Goal: Use online tool/utility: Utilize a website feature to perform a specific function

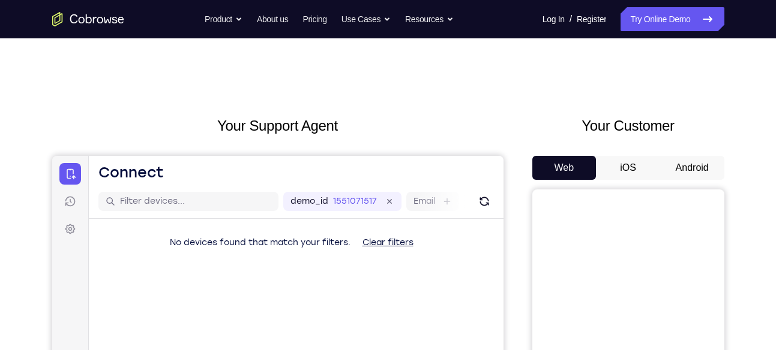
click at [703, 186] on div "Web iOS Android" at bounding box center [628, 357] width 192 height 403
click at [692, 178] on button "Android" at bounding box center [692, 168] width 64 height 24
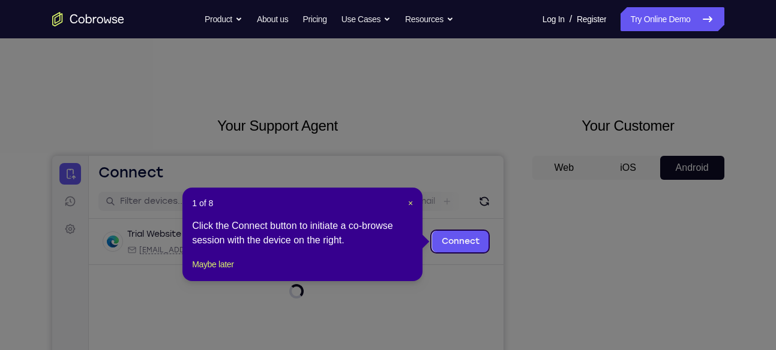
click at [412, 209] on div "1 of 8 × Click the Connect button to initiate a co-browse session with the devi…" at bounding box center [302, 235] width 240 height 94
drag, startPoint x: 409, startPoint y: 200, endPoint x: 418, endPoint y: 53, distance: 146.7
click at [409, 200] on span "×" at bounding box center [410, 204] width 5 height 10
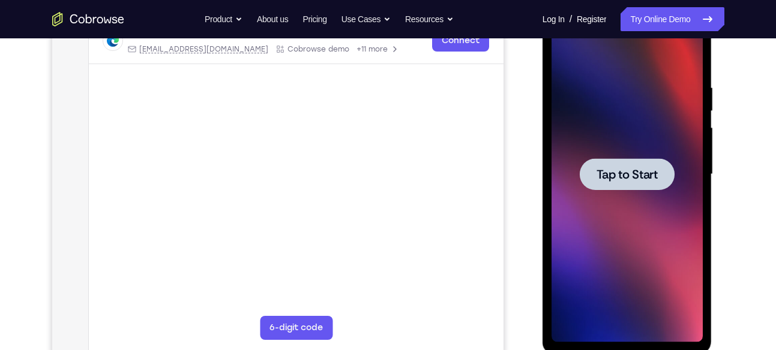
click at [658, 241] on div at bounding box center [626, 175] width 151 height 336
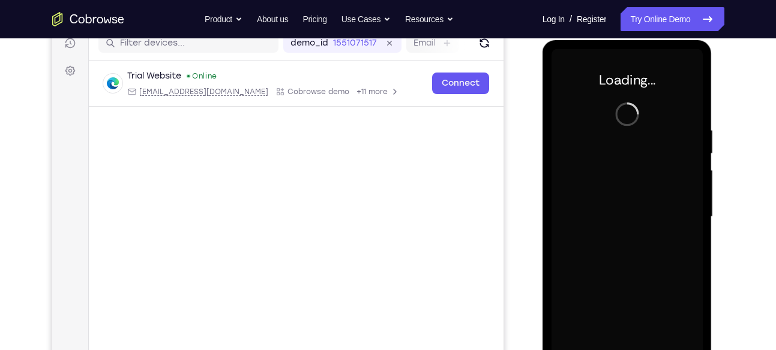
scroll to position [157, 0]
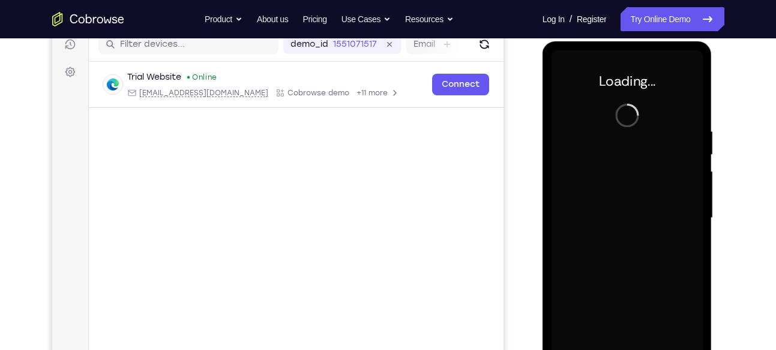
drag, startPoint x: 471, startPoint y: 226, endPoint x: 437, endPoint y: 257, distance: 45.4
click at [437, 257] on main "demo_id 1551071517 1551071517 Email User ID Device ID Device name 6-digit code …" at bounding box center [295, 229] width 415 height 402
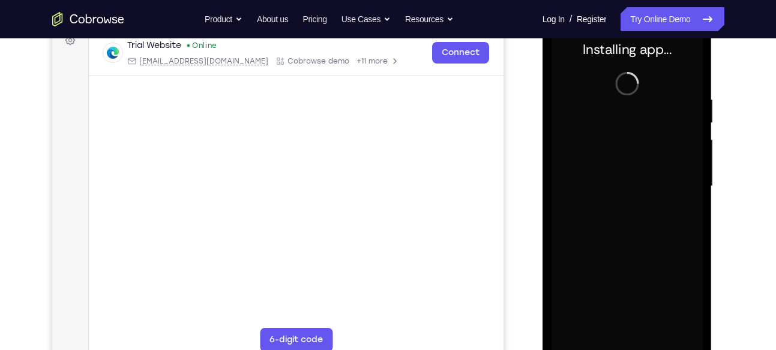
scroll to position [190, 0]
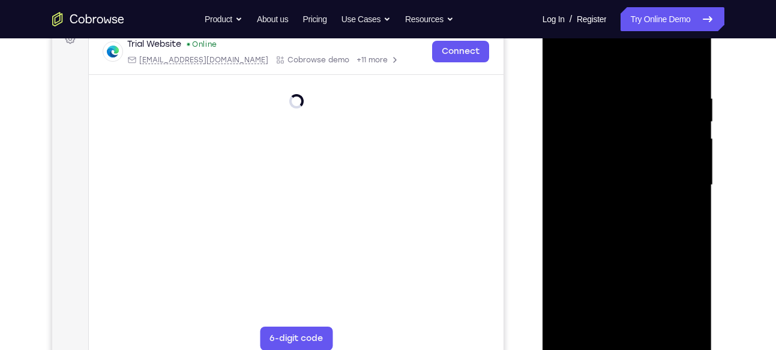
click at [627, 341] on div at bounding box center [626, 185] width 151 height 336
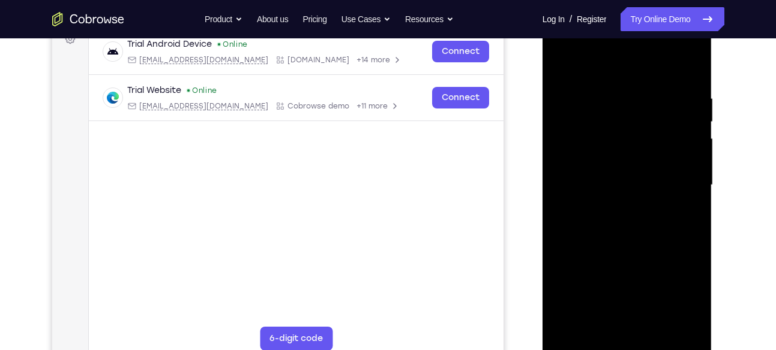
click at [691, 287] on div at bounding box center [626, 185] width 151 height 336
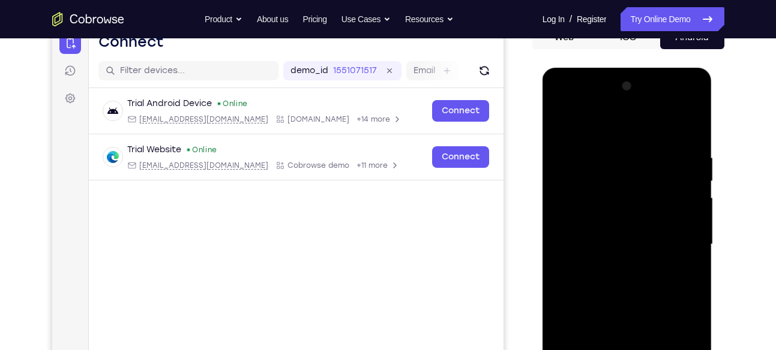
scroll to position [126, 0]
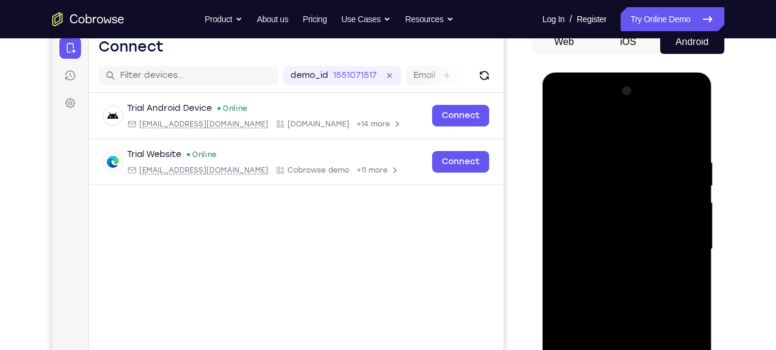
click at [568, 107] on div at bounding box center [626, 250] width 151 height 336
click at [680, 254] on div at bounding box center [626, 250] width 151 height 336
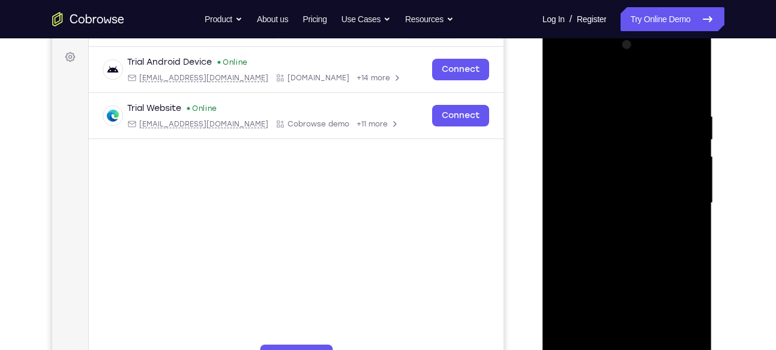
scroll to position [173, 0]
click at [613, 223] on div at bounding box center [626, 203] width 151 height 336
click at [611, 191] on div at bounding box center [626, 203] width 151 height 336
click at [588, 179] on div at bounding box center [626, 203] width 151 height 336
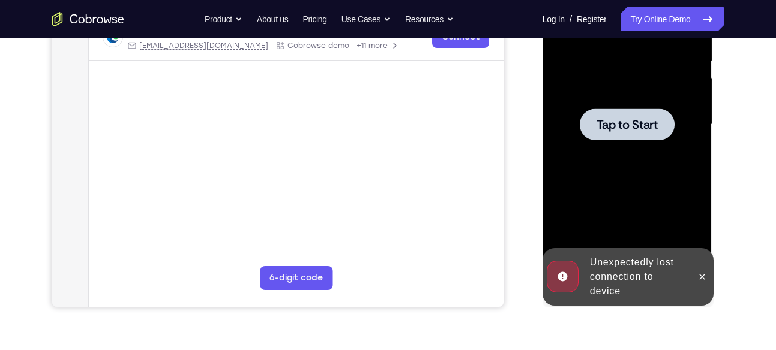
scroll to position [251, 0]
click at [701, 277] on icon at bounding box center [702, 276] width 5 height 5
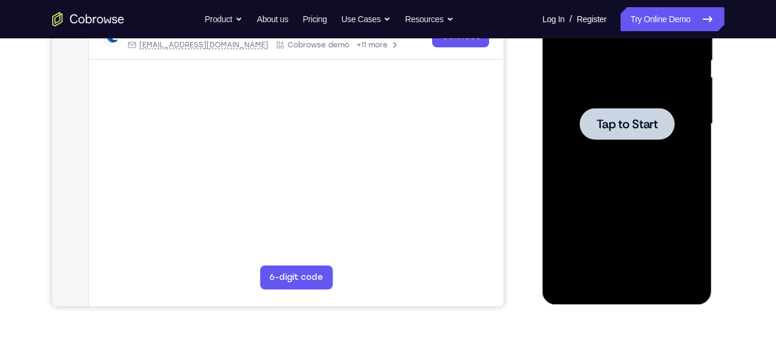
click at [614, 122] on span "Tap to Start" at bounding box center [626, 124] width 61 height 12
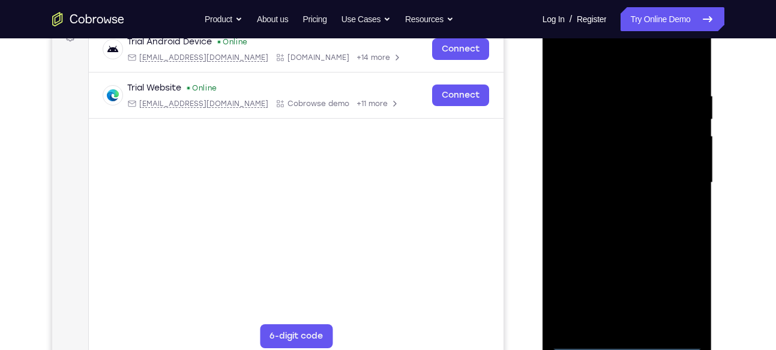
scroll to position [215, 0]
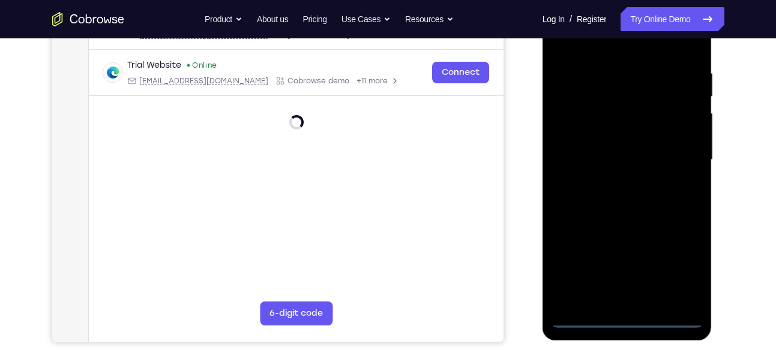
click at [626, 318] on div at bounding box center [626, 160] width 151 height 336
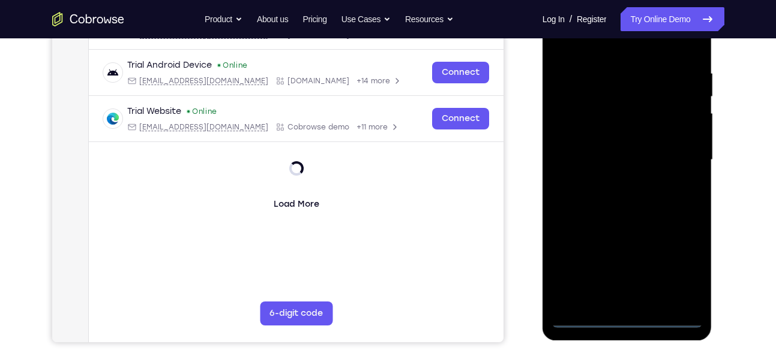
click at [685, 265] on div at bounding box center [626, 160] width 151 height 336
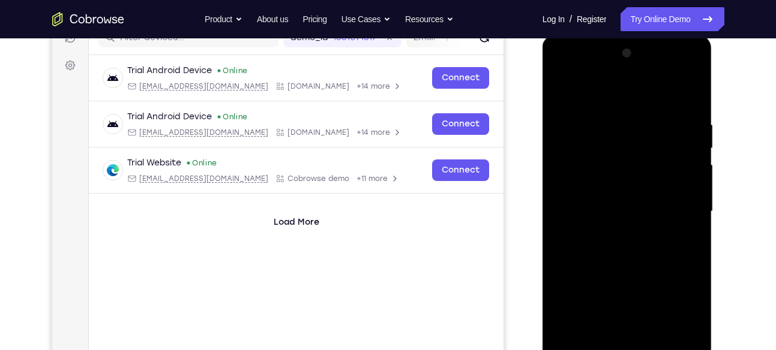
scroll to position [163, 0]
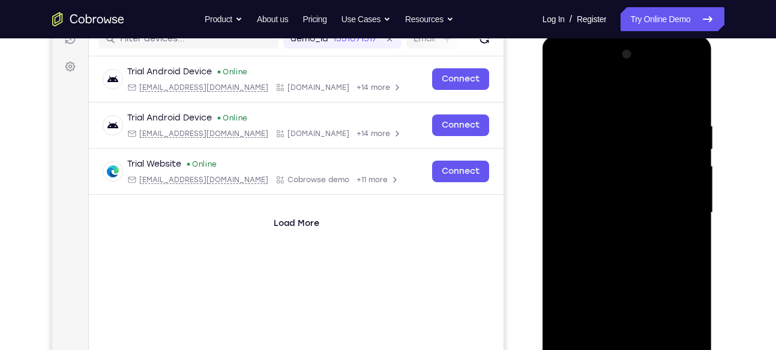
click at [582, 71] on div at bounding box center [626, 213] width 151 height 336
click at [674, 211] on div at bounding box center [626, 213] width 151 height 336
click at [618, 237] on div at bounding box center [626, 213] width 151 height 336
click at [603, 197] on div at bounding box center [626, 213] width 151 height 336
click at [584, 190] on div at bounding box center [626, 213] width 151 height 336
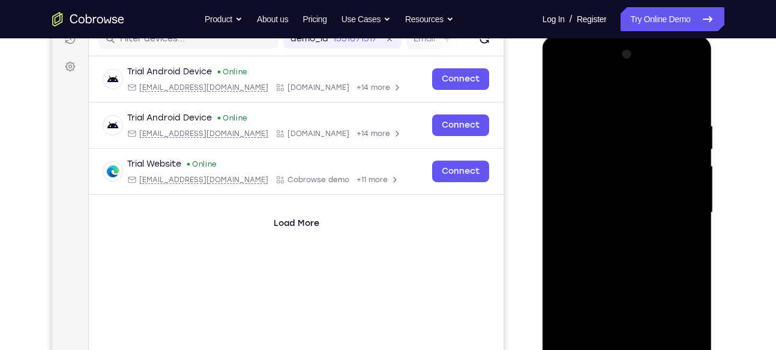
click at [583, 208] on div at bounding box center [626, 213] width 151 height 336
click at [584, 255] on div at bounding box center [626, 213] width 151 height 336
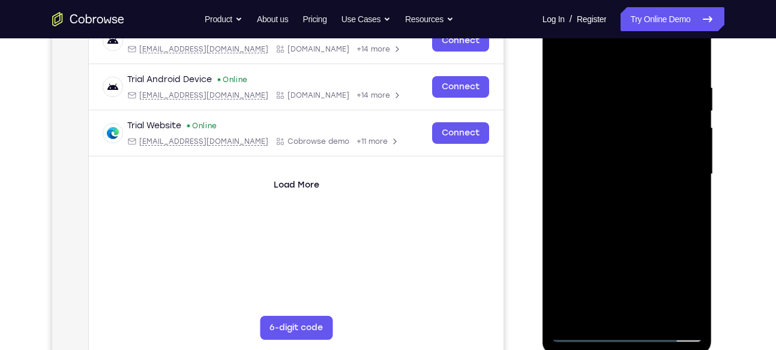
scroll to position [185, 0]
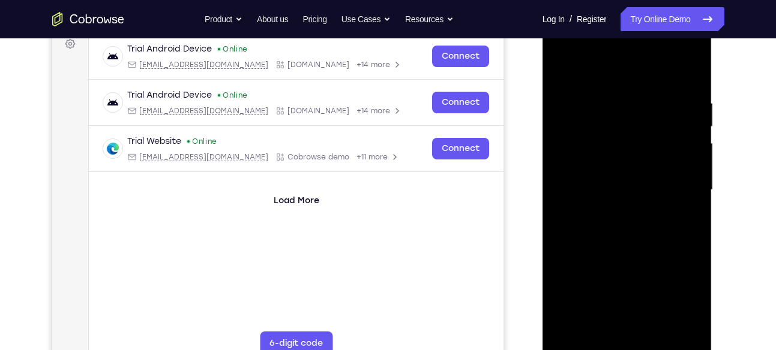
click at [677, 50] on div at bounding box center [626, 190] width 151 height 336
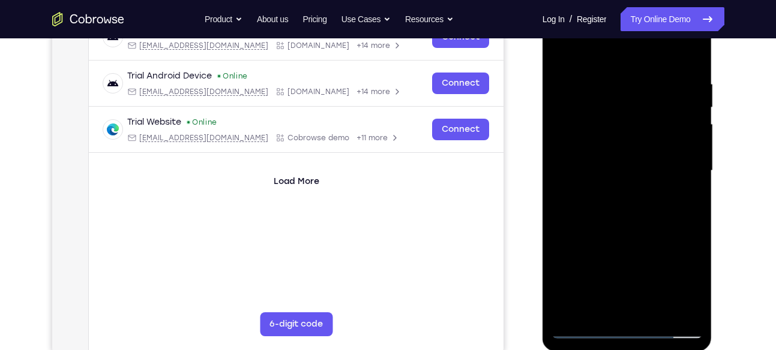
scroll to position [172, 0]
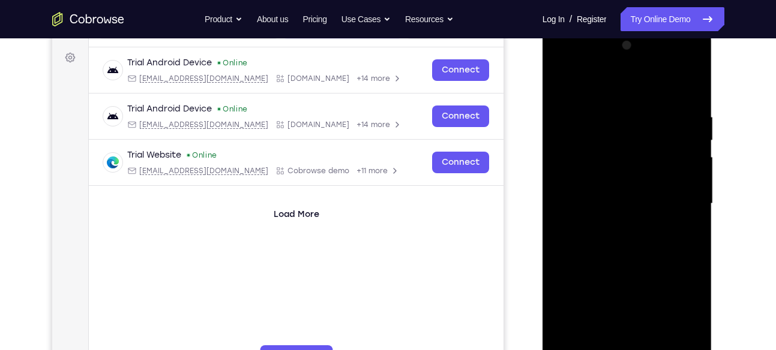
click at [575, 60] on div at bounding box center [626, 204] width 151 height 336
click at [613, 200] on div at bounding box center [626, 204] width 151 height 336
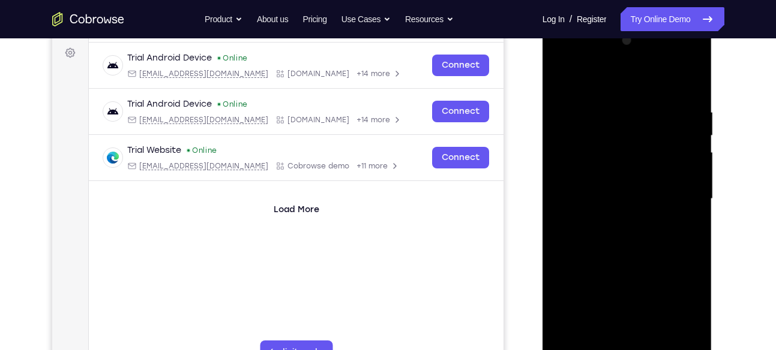
scroll to position [176, 0]
click at [688, 82] on div at bounding box center [626, 200] width 151 height 336
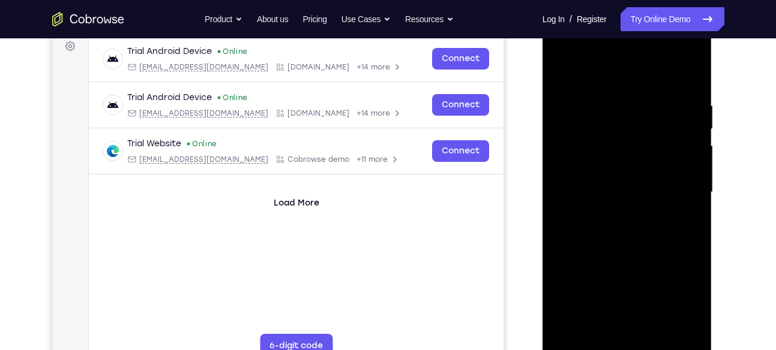
scroll to position [182, 0]
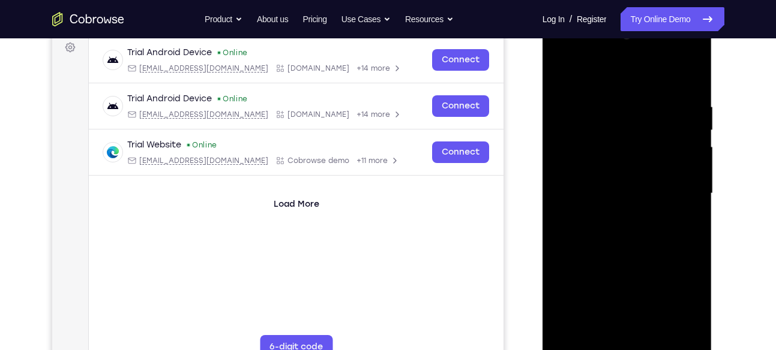
click at [610, 163] on div at bounding box center [626, 194] width 151 height 336
click at [604, 200] on div at bounding box center [626, 194] width 151 height 336
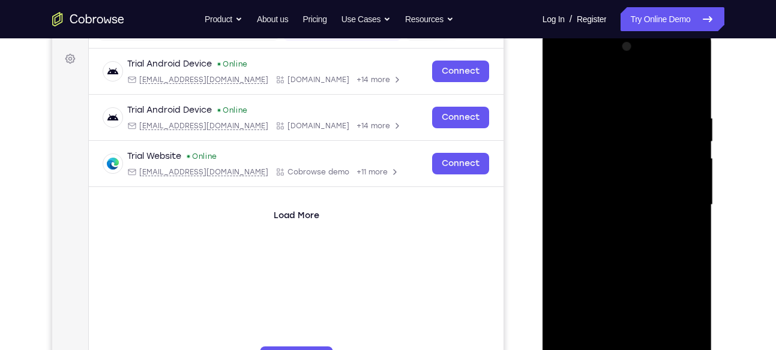
scroll to position [169, 0]
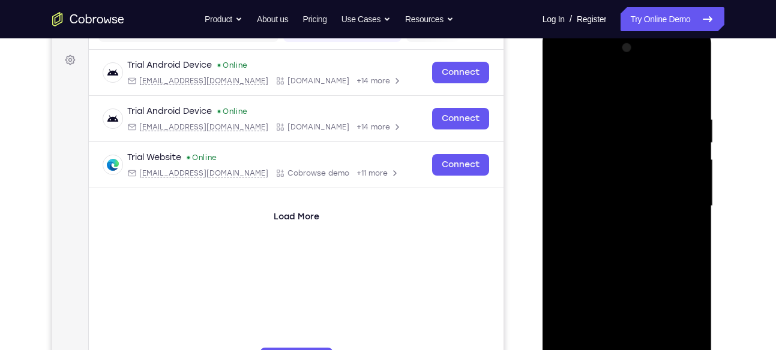
click at [611, 141] on div at bounding box center [626, 206] width 151 height 336
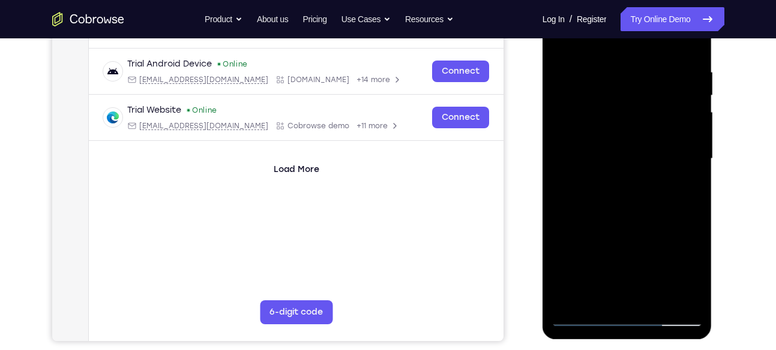
scroll to position [172, 0]
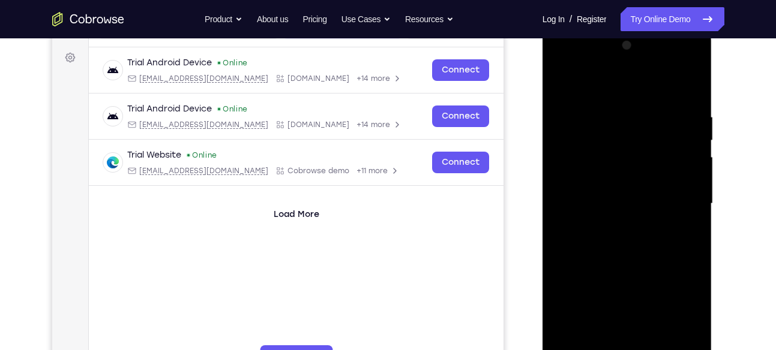
click at [590, 173] on div at bounding box center [626, 204] width 151 height 336
click at [629, 257] on div at bounding box center [626, 204] width 151 height 336
click at [591, 243] on div at bounding box center [626, 204] width 151 height 336
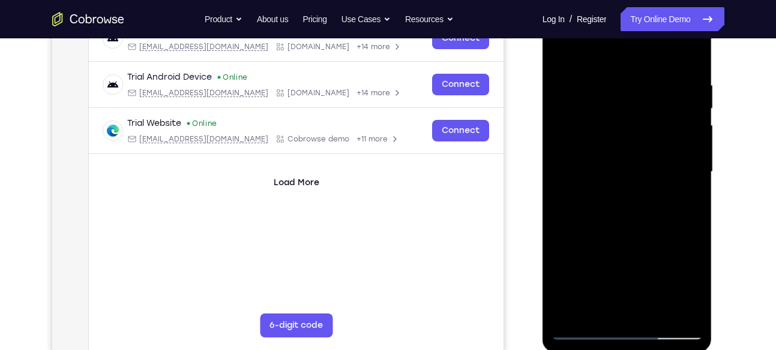
scroll to position [202, 0]
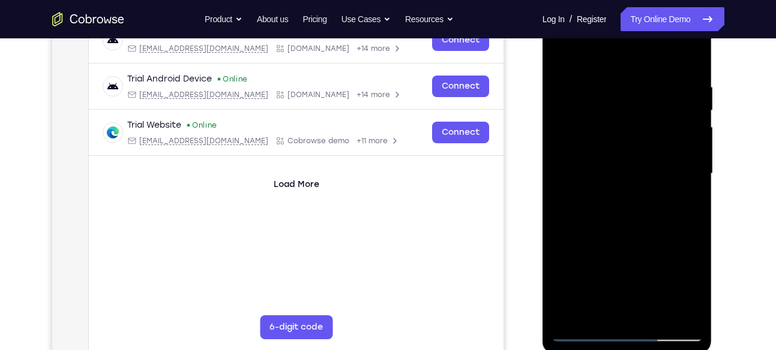
click at [587, 143] on div at bounding box center [626, 174] width 151 height 336
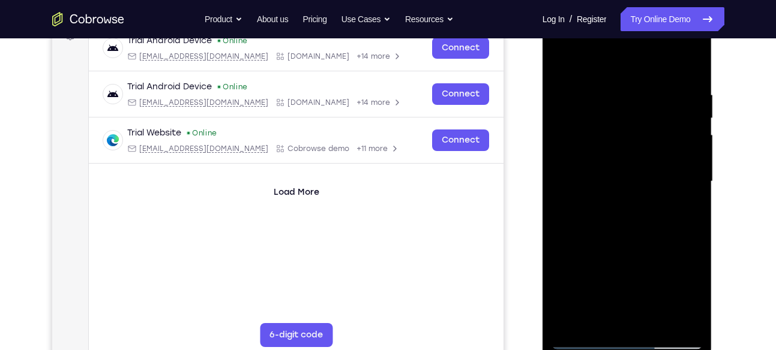
scroll to position [221, 0]
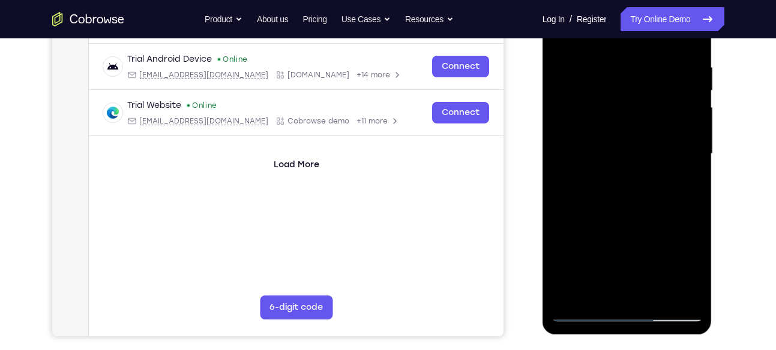
click at [669, 229] on div at bounding box center [626, 154] width 151 height 336
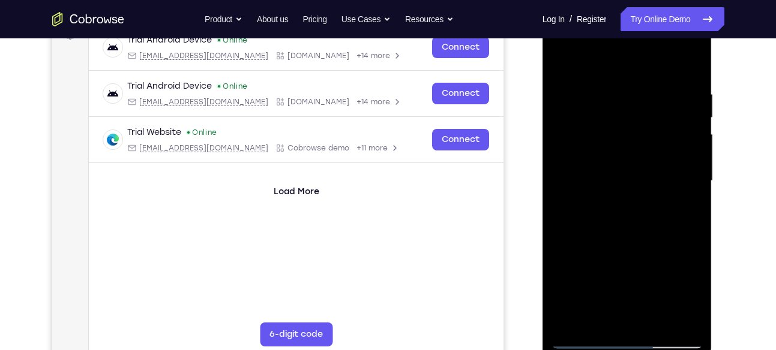
scroll to position [188, 0]
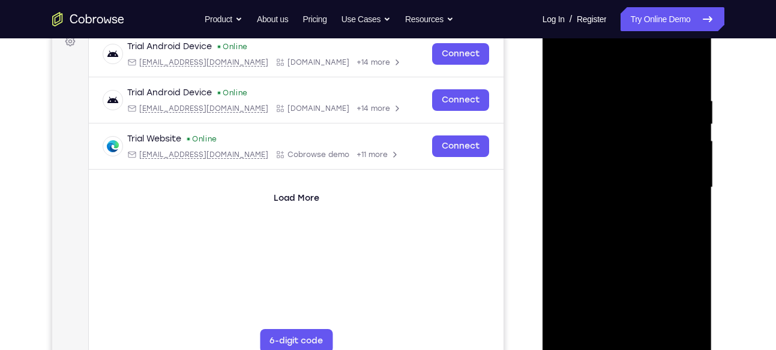
click at [628, 157] on div at bounding box center [626, 188] width 151 height 336
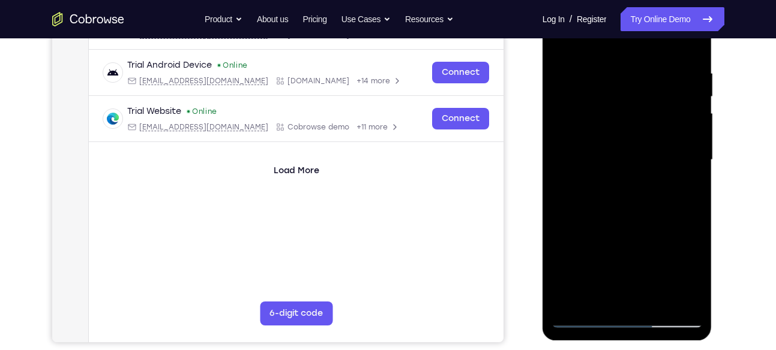
scroll to position [217, 0]
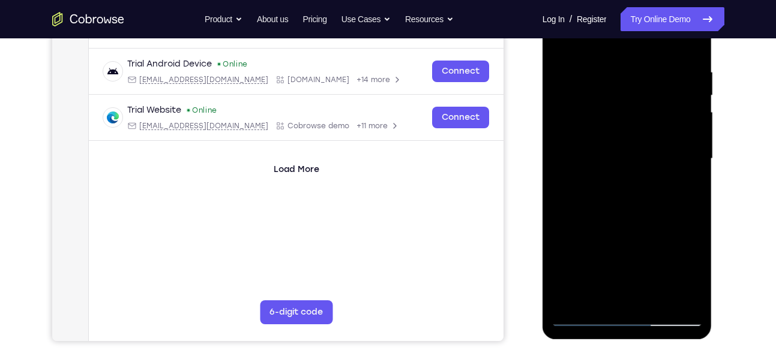
click at [632, 163] on div at bounding box center [626, 159] width 151 height 336
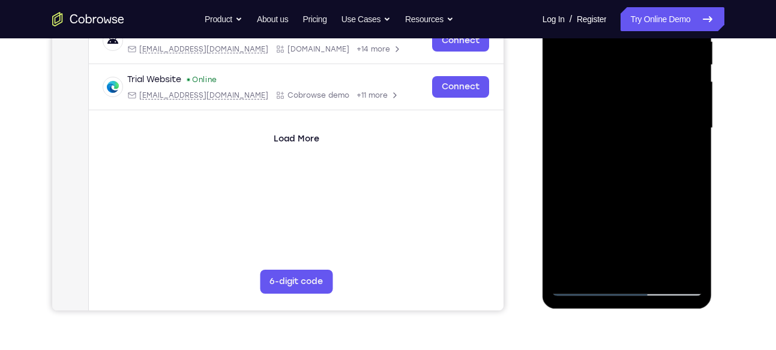
scroll to position [158, 0]
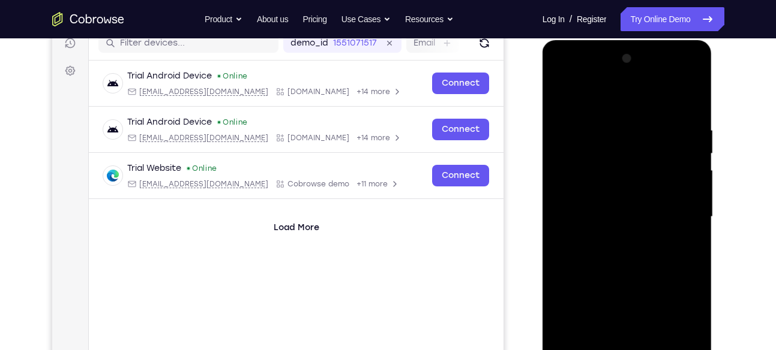
click at [674, 79] on div at bounding box center [626, 217] width 151 height 336
click at [572, 74] on div at bounding box center [626, 217] width 151 height 336
click at [602, 179] on div at bounding box center [626, 217] width 151 height 336
click at [605, 217] on div at bounding box center [626, 217] width 151 height 336
click at [583, 203] on div at bounding box center [626, 217] width 151 height 336
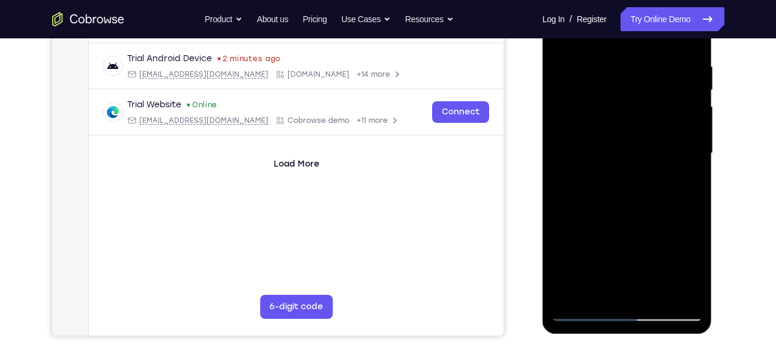
scroll to position [223, 0]
click at [600, 170] on div at bounding box center [626, 153] width 151 height 336
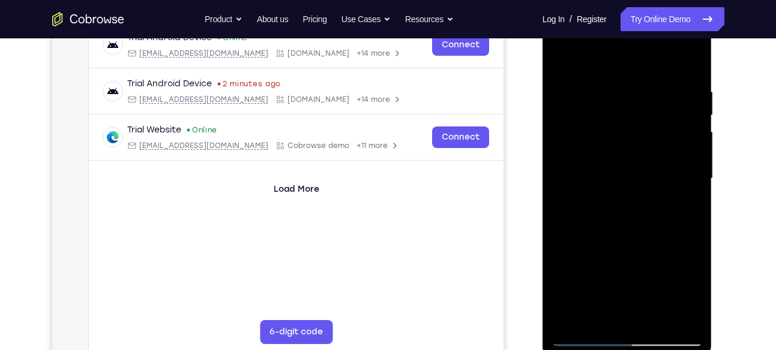
scroll to position [196, 0]
drag, startPoint x: 617, startPoint y: 73, endPoint x: 609, endPoint y: 41, distance: 32.3
click at [609, 41] on div at bounding box center [626, 179] width 151 height 336
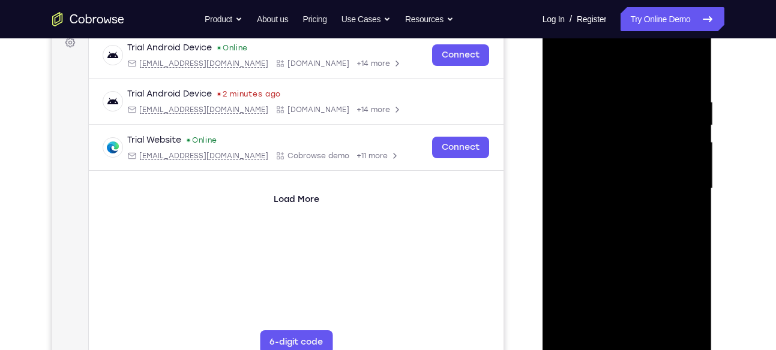
scroll to position [184, 0]
